Goal: Task Accomplishment & Management: Manage account settings

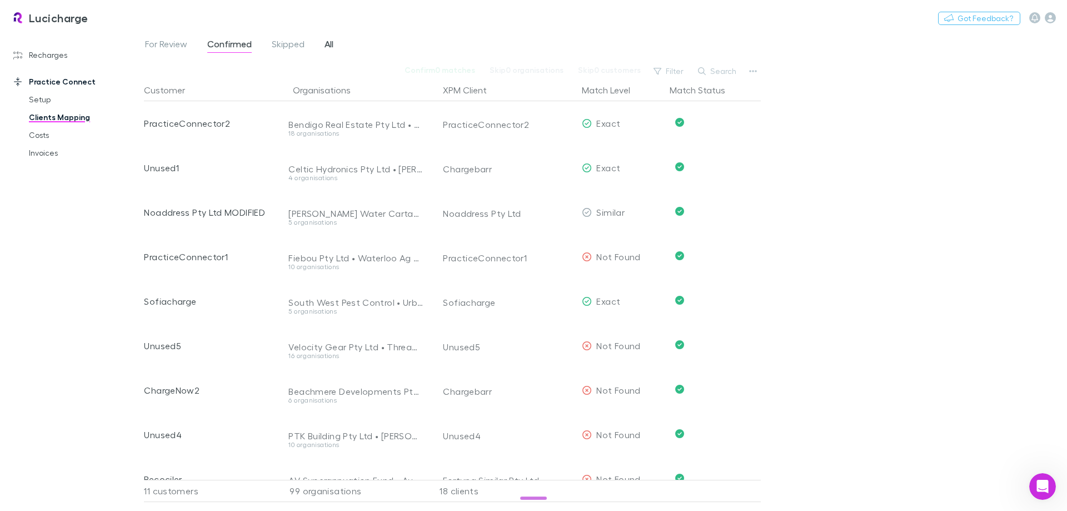
click at [326, 44] on span "All" at bounding box center [329, 45] width 9 height 14
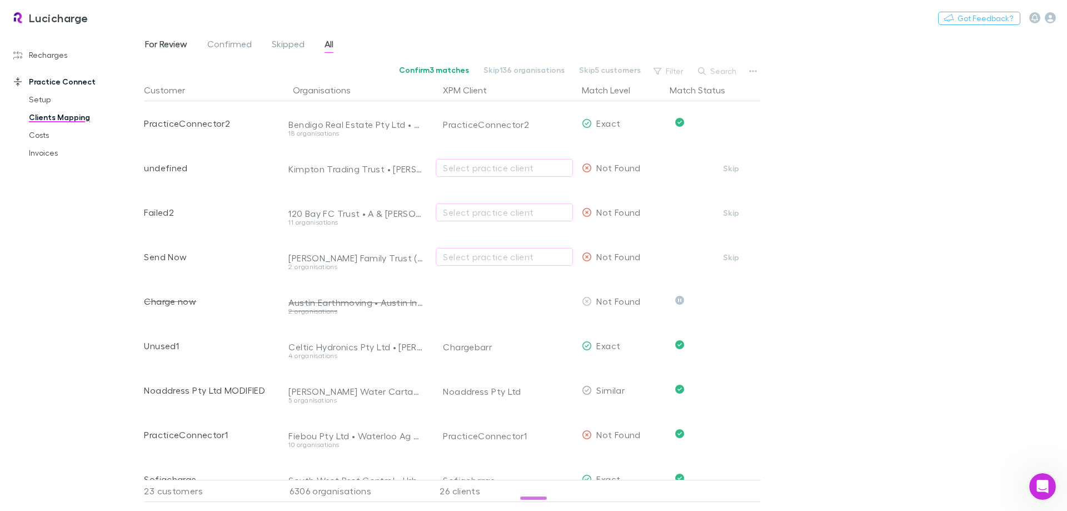
click at [165, 46] on span "For Review" at bounding box center [166, 45] width 42 height 14
